Goal: Book appointment/travel/reservation

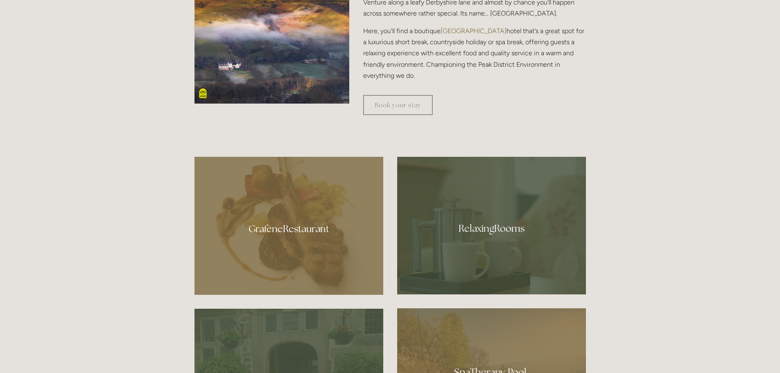
scroll to position [405, 0]
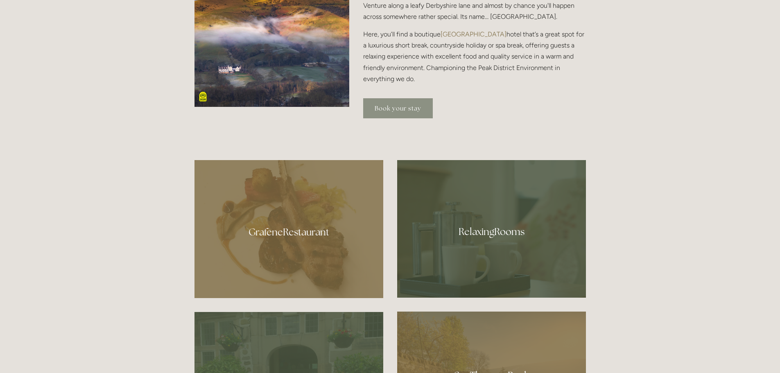
click at [380, 115] on link "Book your stay" at bounding box center [398, 108] width 70 height 20
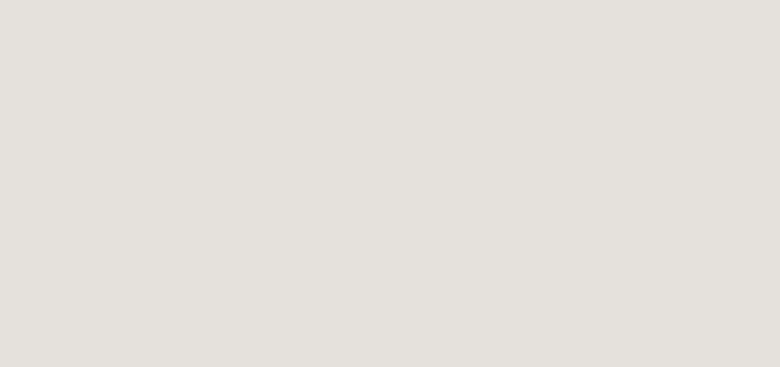
scroll to position [152, 0]
drag, startPoint x: 786, startPoint y: 81, endPoint x: 786, endPoint y: 46, distance: 35.2
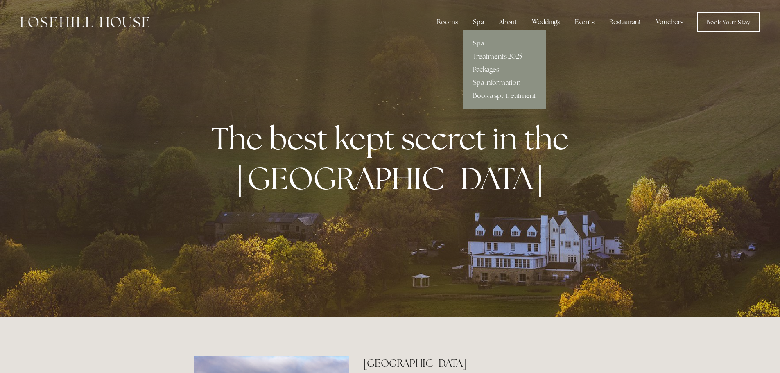
click at [481, 19] on div "Spa" at bounding box center [478, 22] width 24 height 16
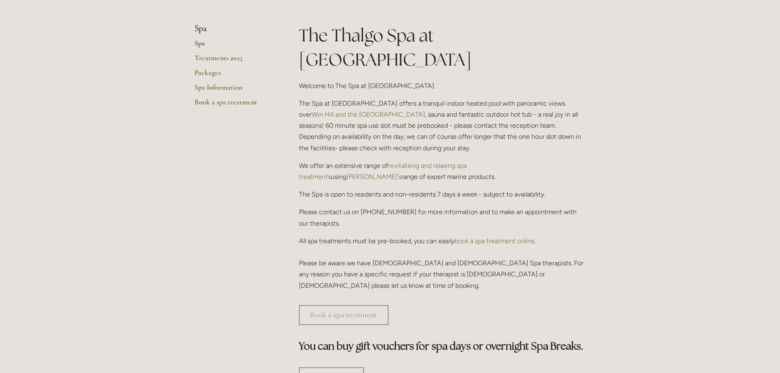
scroll to position [196, 0]
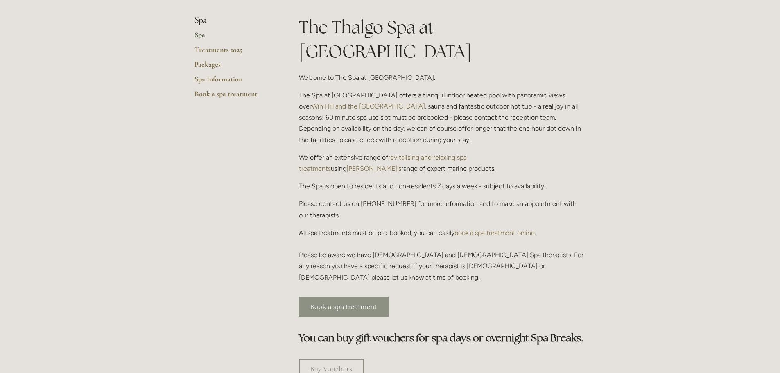
click at [349, 297] on link "Book a spa treatment" at bounding box center [344, 307] width 90 height 20
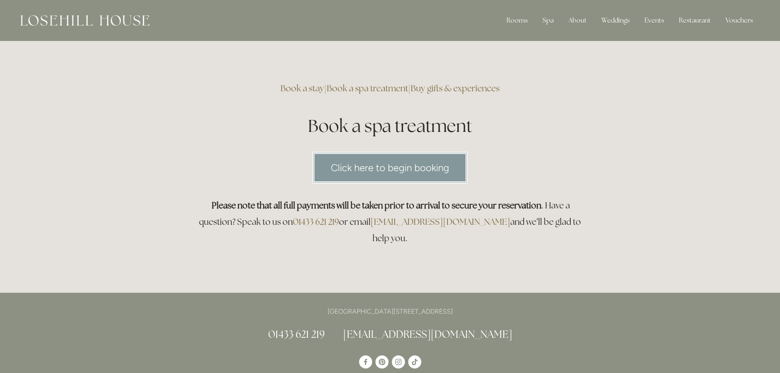
click at [368, 173] on link "Click here to begin booking" at bounding box center [389, 168] width 155 height 32
click at [434, 163] on link "Click here to begin booking" at bounding box center [389, 168] width 155 height 32
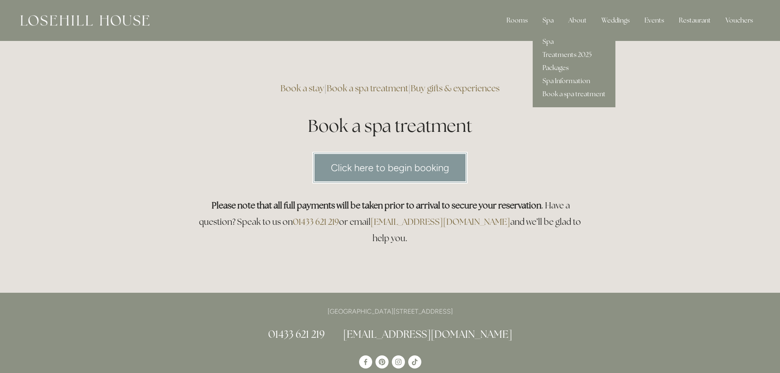
click at [552, 23] on div "Spa" at bounding box center [548, 20] width 24 height 16
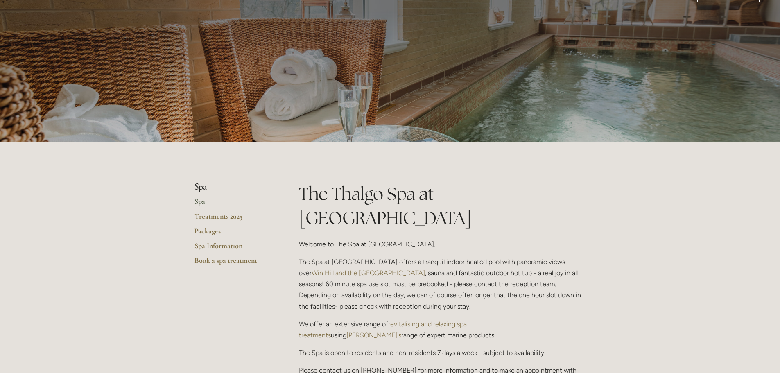
scroll to position [23, 0]
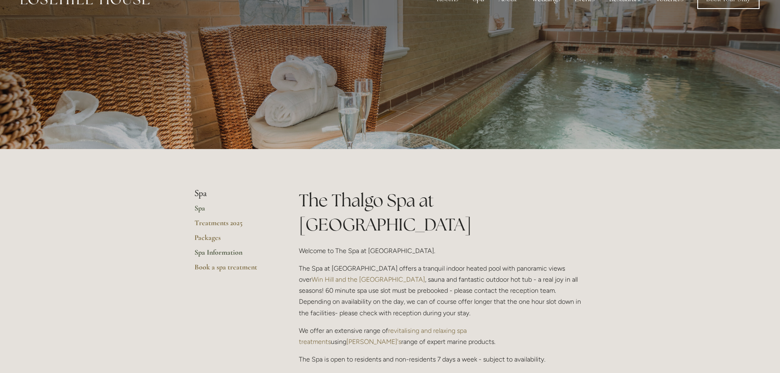
click at [220, 249] on link "Spa Information" at bounding box center [234, 255] width 78 height 15
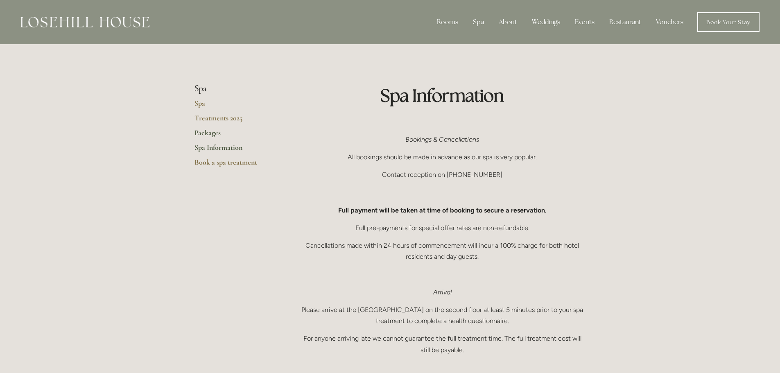
click at [214, 134] on link "Packages" at bounding box center [234, 135] width 78 height 15
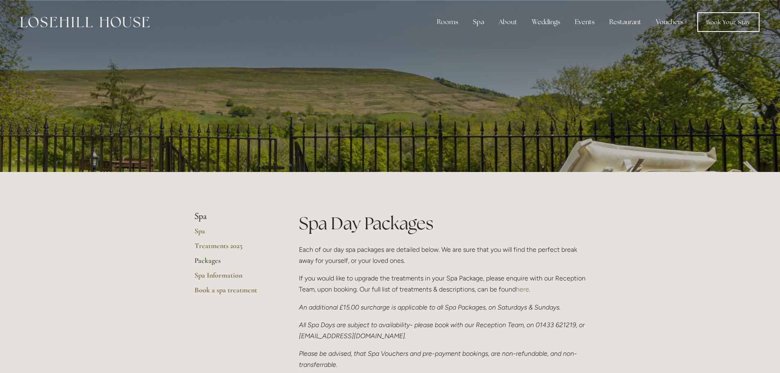
click at [57, 20] on img at bounding box center [84, 22] width 129 height 11
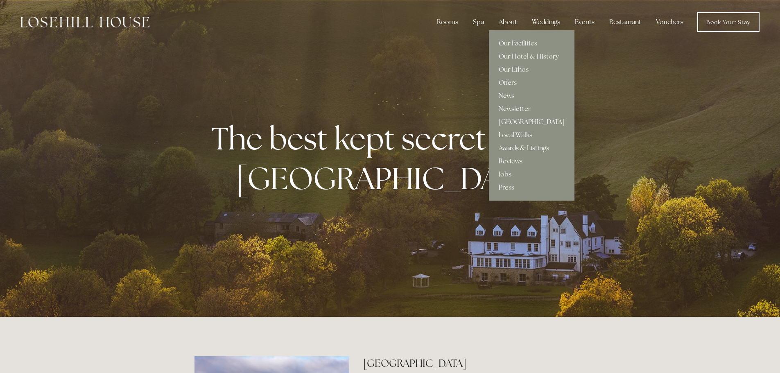
click at [511, 46] on link "Our Facilities" at bounding box center [532, 43] width 86 height 13
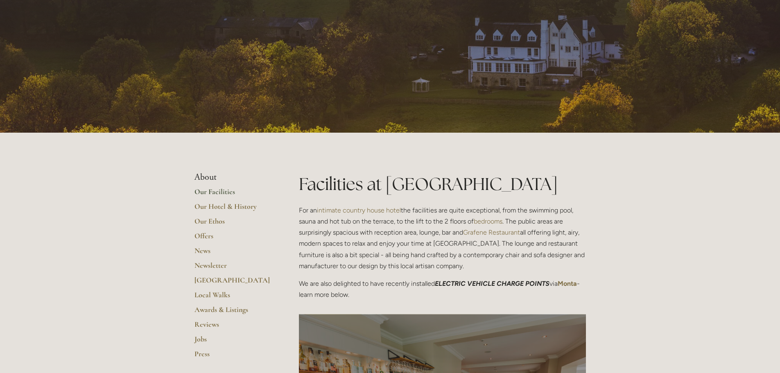
scroll to position [37, 0]
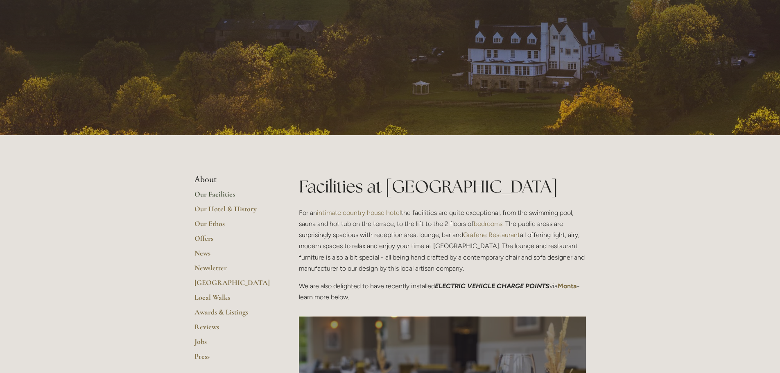
click at [206, 176] on li "About" at bounding box center [234, 179] width 78 height 11
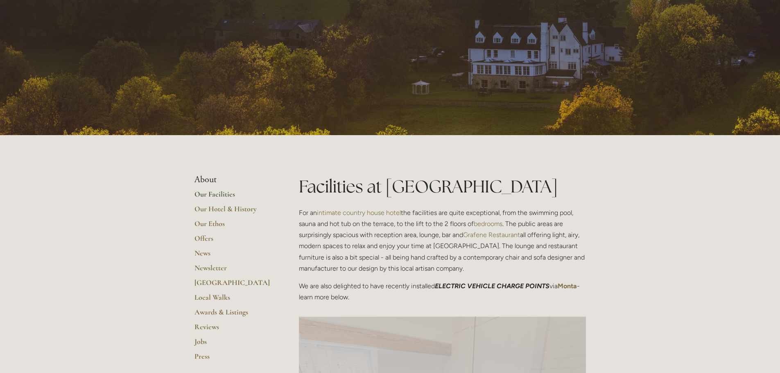
scroll to position [0, 0]
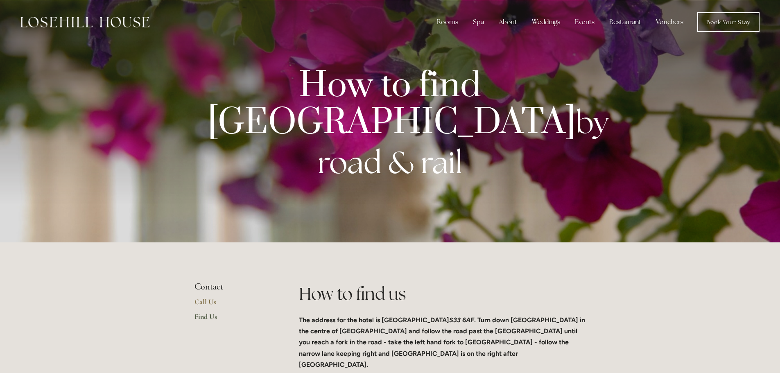
click at [527, 70] on p "How to find [GEOGRAPHIC_DATA] by road & rail" at bounding box center [390, 126] width 365 height 113
click at [509, 88] on p "How to find [GEOGRAPHIC_DATA] by road & rail" at bounding box center [390, 126] width 365 height 113
click at [720, 20] on link "Book Your Stay" at bounding box center [728, 22] width 62 height 20
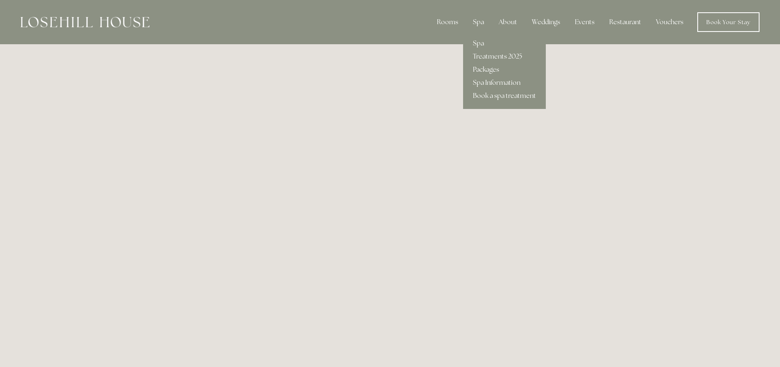
click at [486, 69] on link "Packages" at bounding box center [504, 69] width 83 height 13
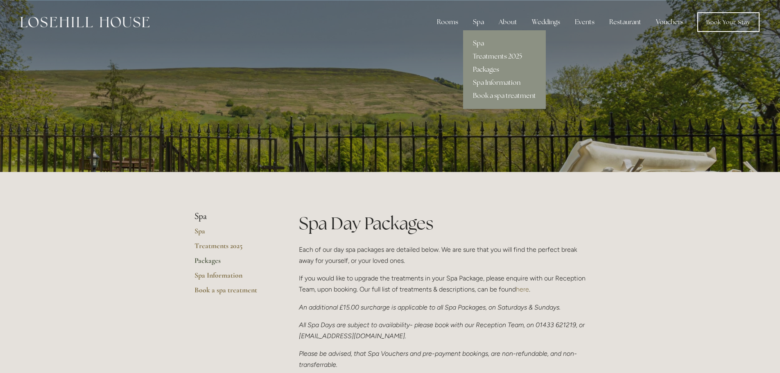
click at [481, 18] on div "Spa" at bounding box center [478, 22] width 24 height 16
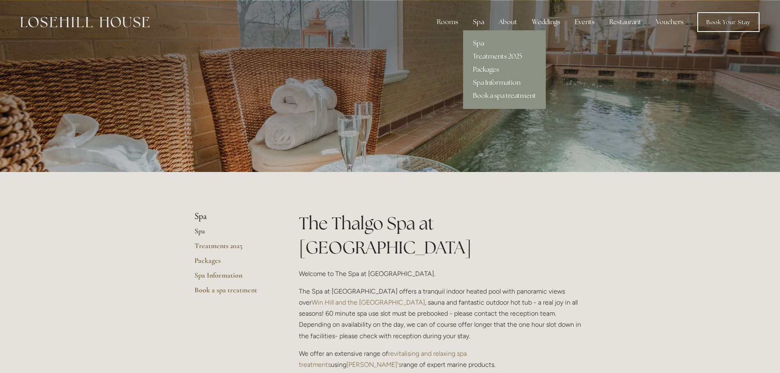
click at [493, 97] on link "Book a spa treatment" at bounding box center [504, 95] width 83 height 13
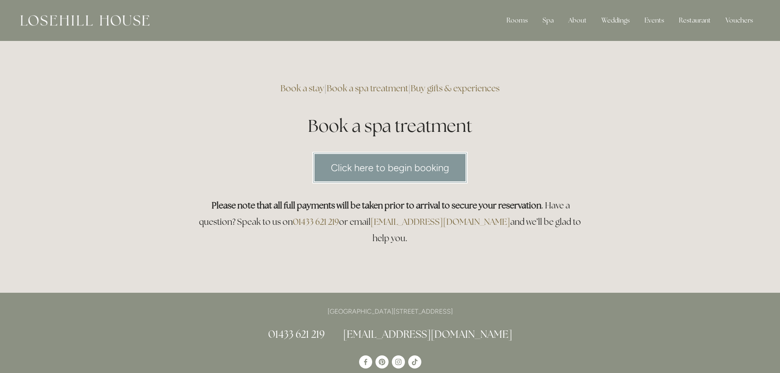
click at [391, 165] on link "Click here to begin booking" at bounding box center [389, 168] width 155 height 32
